Goal: Check status: Check status

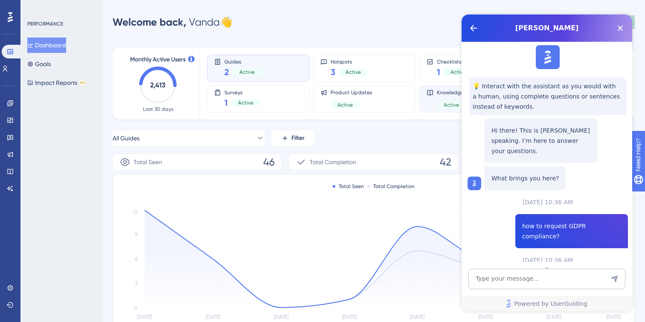
scroll to position [144, 0]
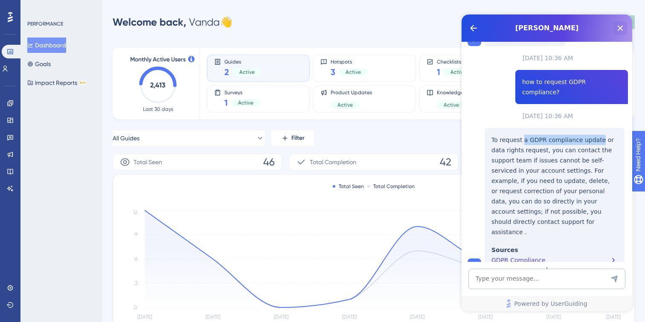
click at [621, 27] on icon "Close Button" at bounding box center [620, 28] width 10 height 10
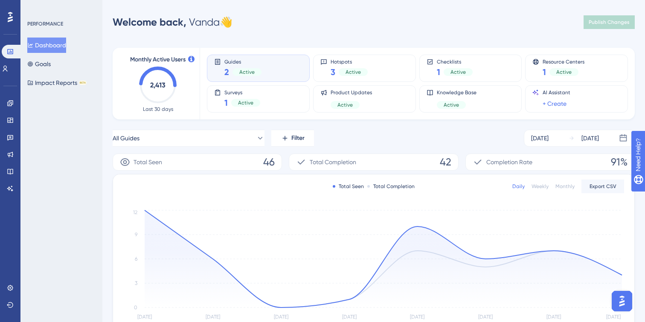
scroll to position [0, 0]
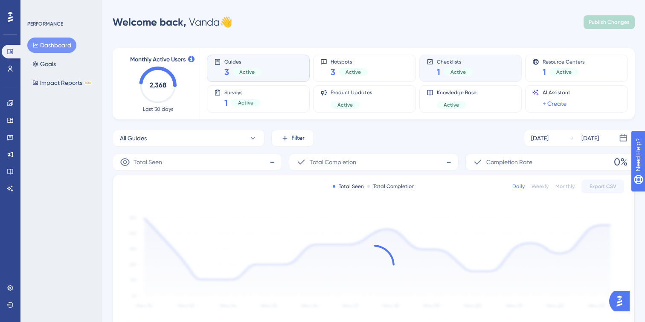
click at [461, 73] on span "Active" at bounding box center [457, 72] width 15 height 7
click at [483, 72] on div "Checklists 1 Active" at bounding box center [471, 68] width 88 height 20
click at [452, 74] on span "Active" at bounding box center [457, 72] width 15 height 7
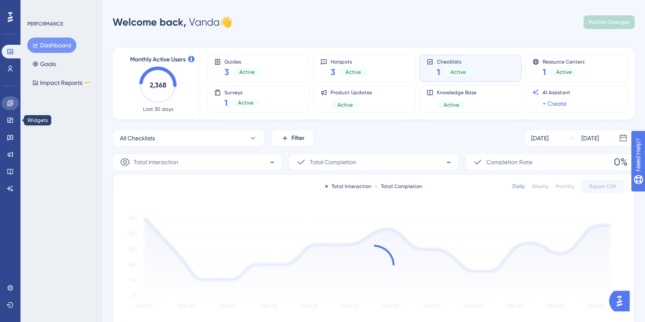
click at [12, 99] on link at bounding box center [10, 103] width 17 height 14
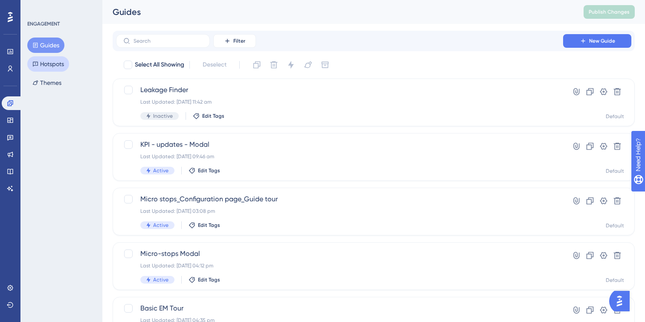
click at [59, 62] on button "Hotspots" at bounding box center [48, 63] width 42 height 15
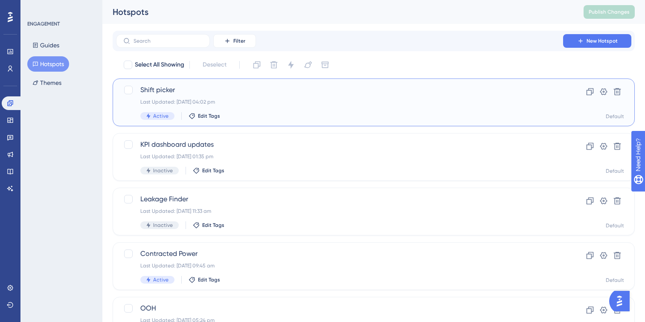
click at [348, 107] on div "Shift picker Last Updated: [DATE] 04:02 pm Active Edit Tags" at bounding box center [339, 102] width 398 height 35
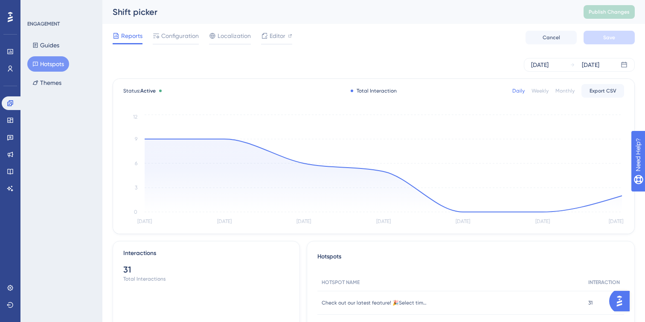
click at [544, 93] on div "Weekly" at bounding box center [539, 90] width 17 height 7
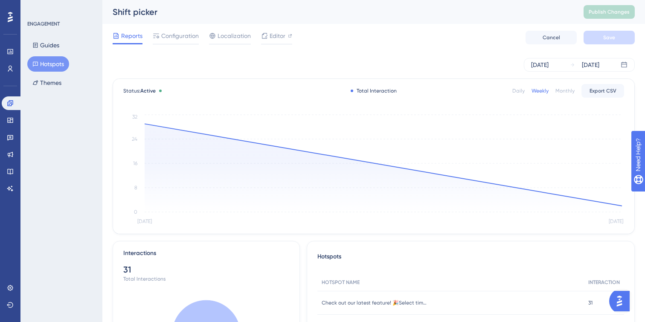
click at [560, 93] on div "Monthly" at bounding box center [564, 90] width 19 height 7
click at [56, 61] on button "Hotspots" at bounding box center [48, 63] width 42 height 15
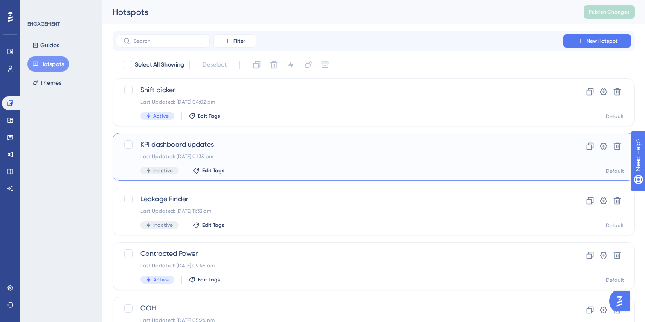
click at [280, 165] on div "KPI dashboard updates Last Updated: [DATE] 01:35 pm Inactive Edit Tags" at bounding box center [339, 156] width 398 height 35
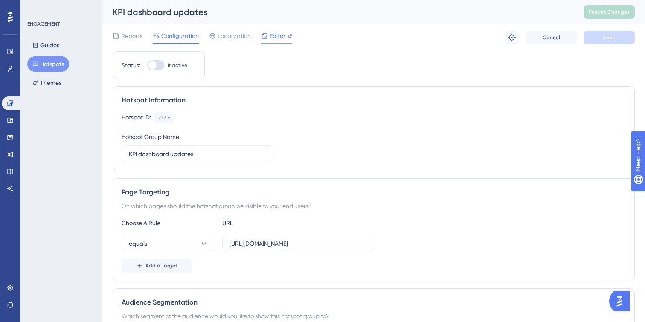
click at [276, 40] on span "Editor" at bounding box center [278, 36] width 16 height 10
